Goal: Information Seeking & Learning: Learn about a topic

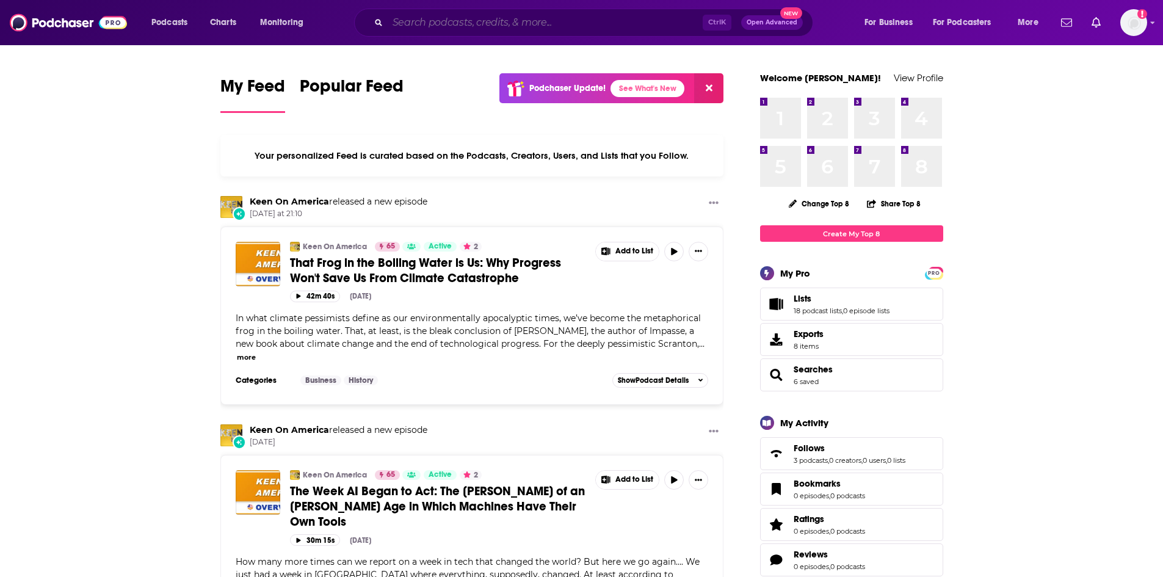
click at [408, 26] on input "Search podcasts, credits, & more..." at bounding box center [545, 23] width 315 height 20
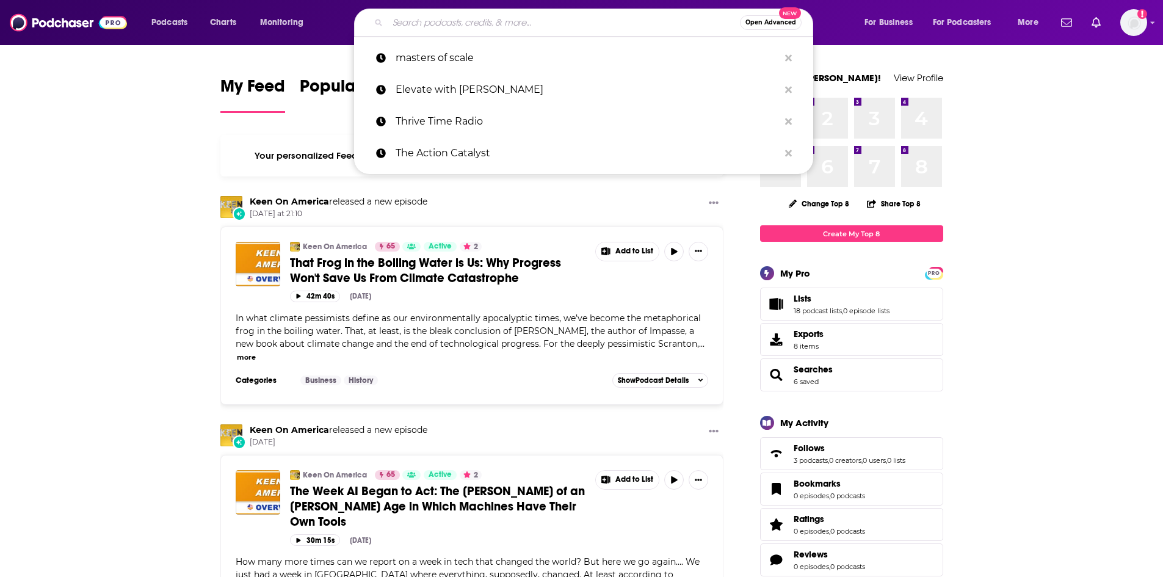
paste input "The Innovation Show"
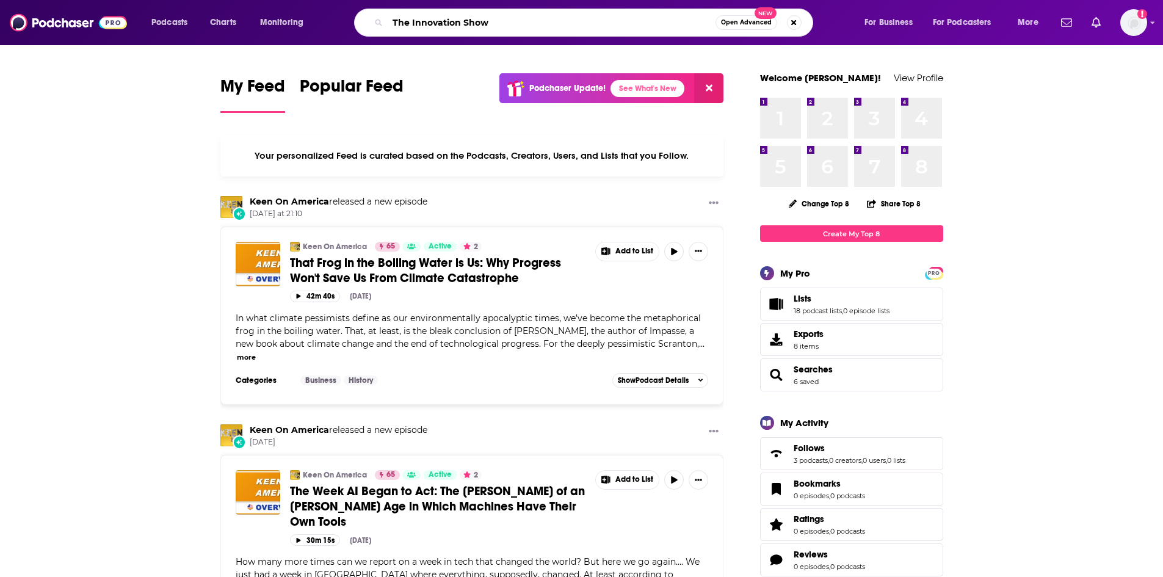
type input "The Innovation Show"
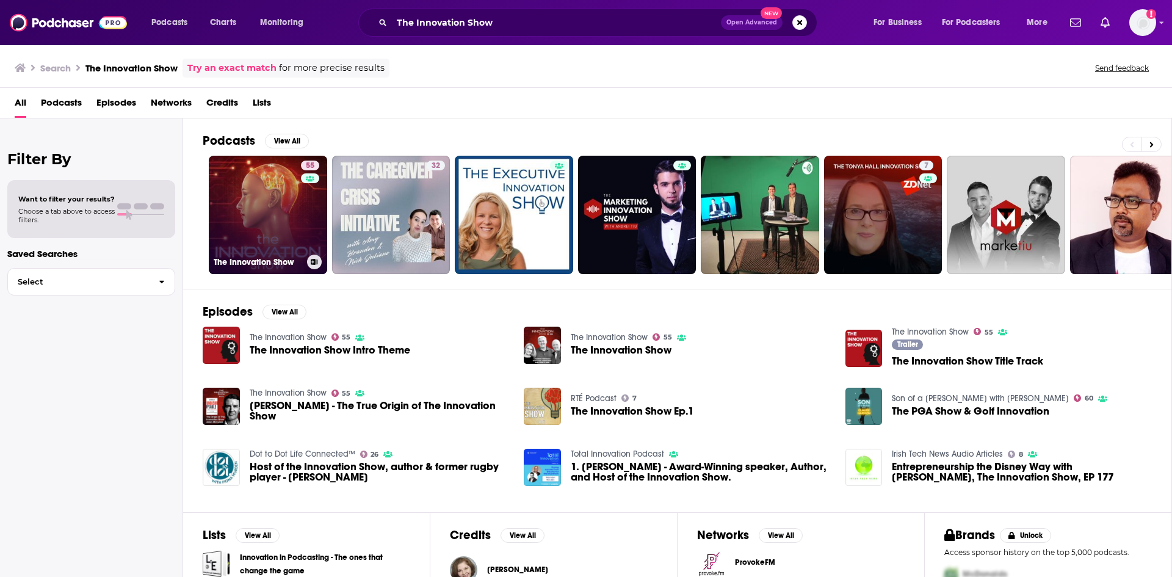
click at [294, 225] on link "55 The Innovation Show" at bounding box center [268, 215] width 118 height 118
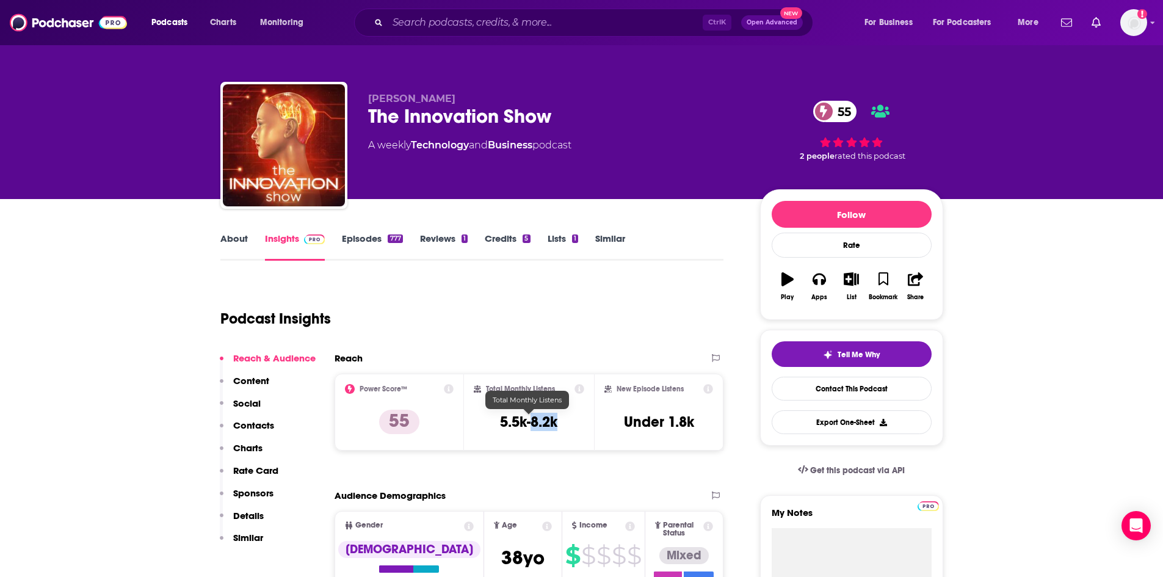
drag, startPoint x: 559, startPoint y: 424, endPoint x: 532, endPoint y: 422, distance: 26.3
click at [532, 422] on div "Total Monthly Listens 5.5k-8.2k" at bounding box center [529, 412] width 110 height 56
copy h3 "8.2k"
